Goal: Information Seeking & Learning: Understand process/instructions

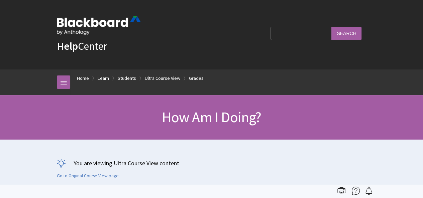
scroll to position [910, 0]
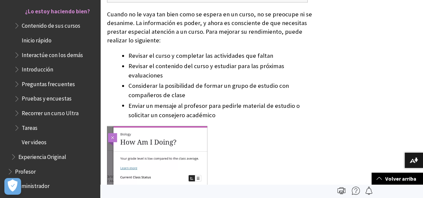
scroll to position [4297, 0]
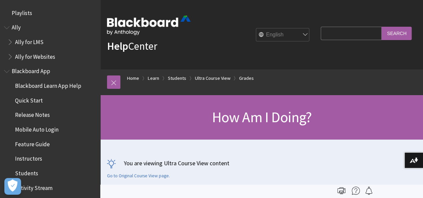
scroll to position [910, 0]
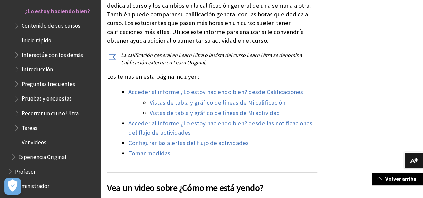
scroll to position [234, 0]
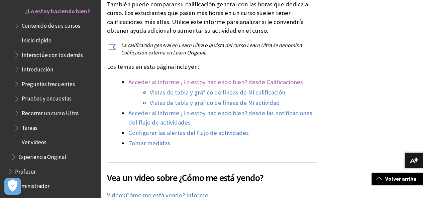
click at [282, 81] on link "Acceder al informe ¿Lo estoy haciendo bien? desde Calificaciones" at bounding box center [215, 82] width 174 height 8
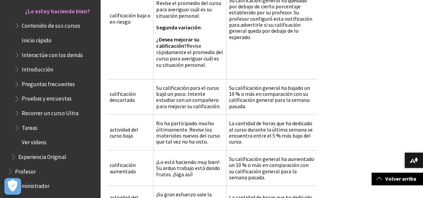
scroll to position [3587, 0]
